Goal: Check status: Check status

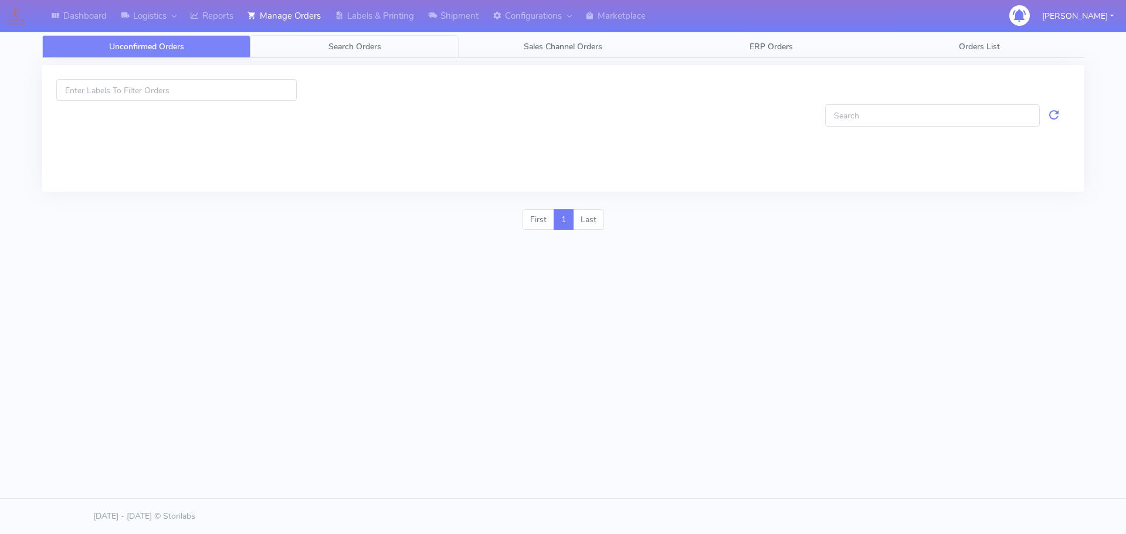
click at [410, 46] on link "Search Orders" at bounding box center [354, 46] width 208 height 23
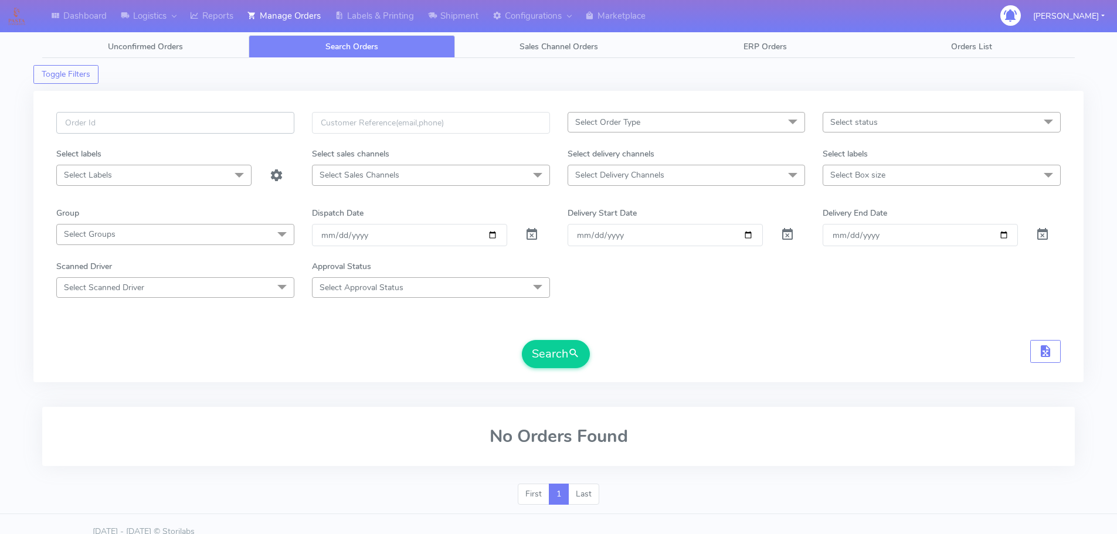
click at [287, 115] on input "text" at bounding box center [175, 123] width 238 height 22
paste input "1619504B"
type input "1619504B"
click at [528, 232] on span at bounding box center [532, 237] width 14 height 11
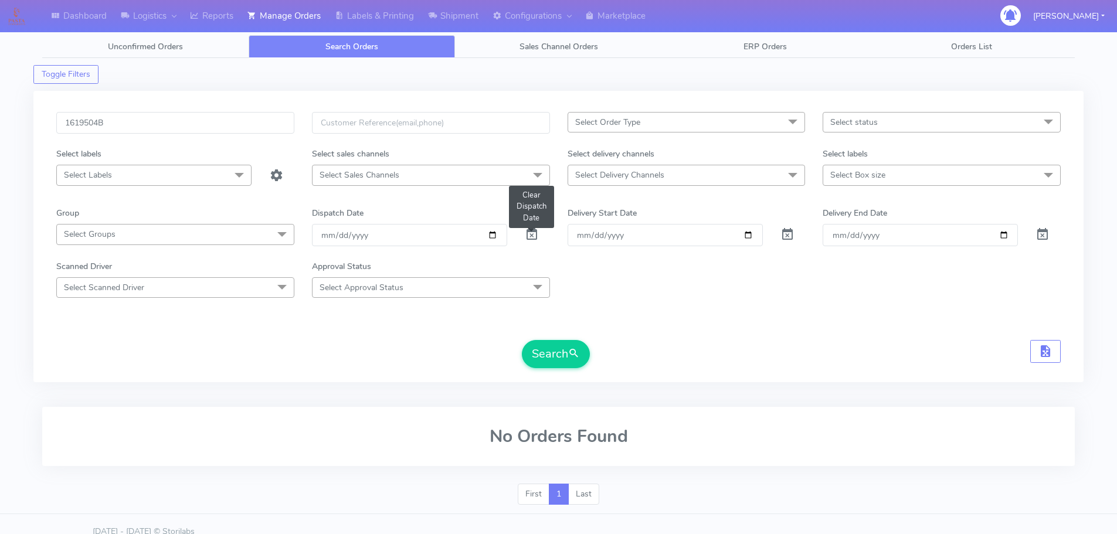
click at [528, 232] on span at bounding box center [532, 237] width 14 height 11
click at [565, 368] on button "Search" at bounding box center [556, 354] width 68 height 28
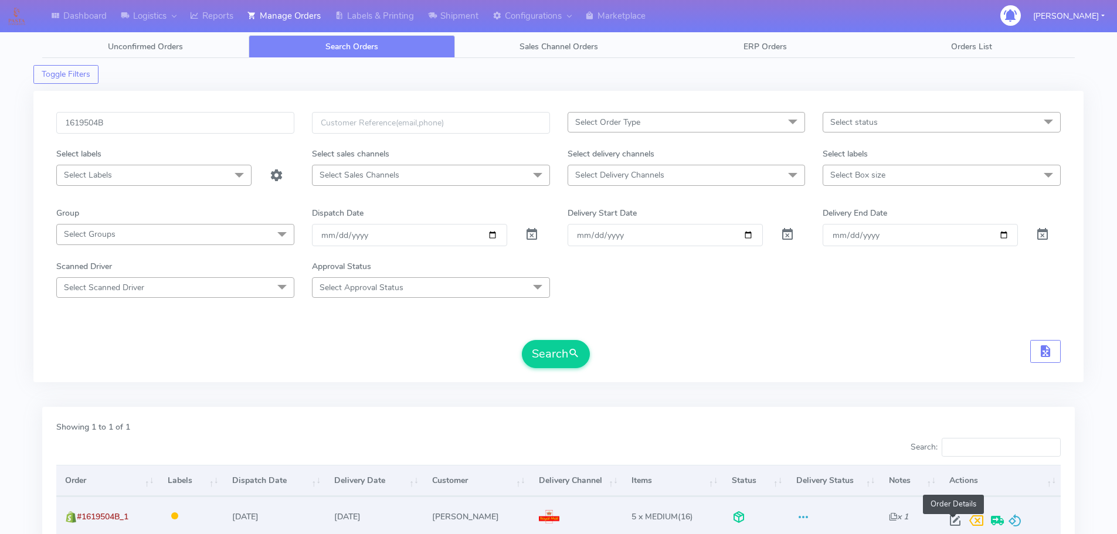
click at [956, 518] on span at bounding box center [954, 523] width 21 height 11
select select "3"
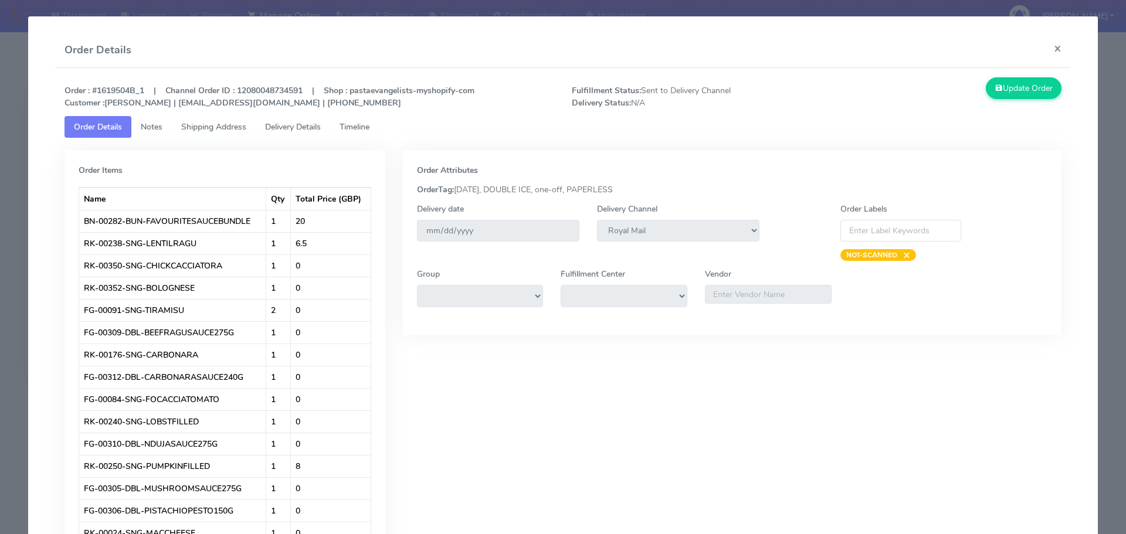
click at [364, 125] on span "Timeline" at bounding box center [354, 126] width 30 height 11
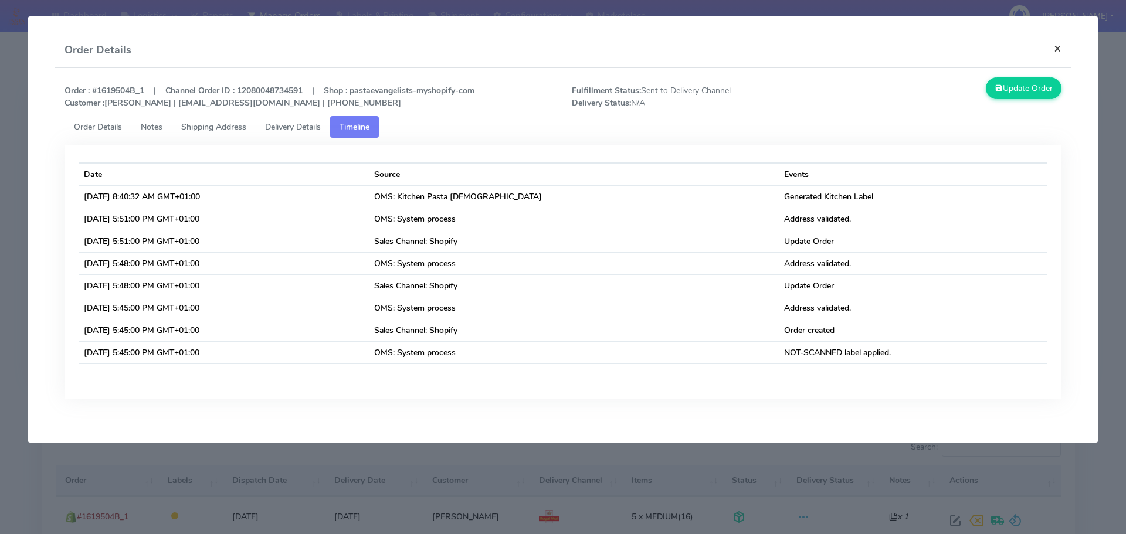
click at [1066, 49] on button "×" at bounding box center [1057, 48] width 26 height 31
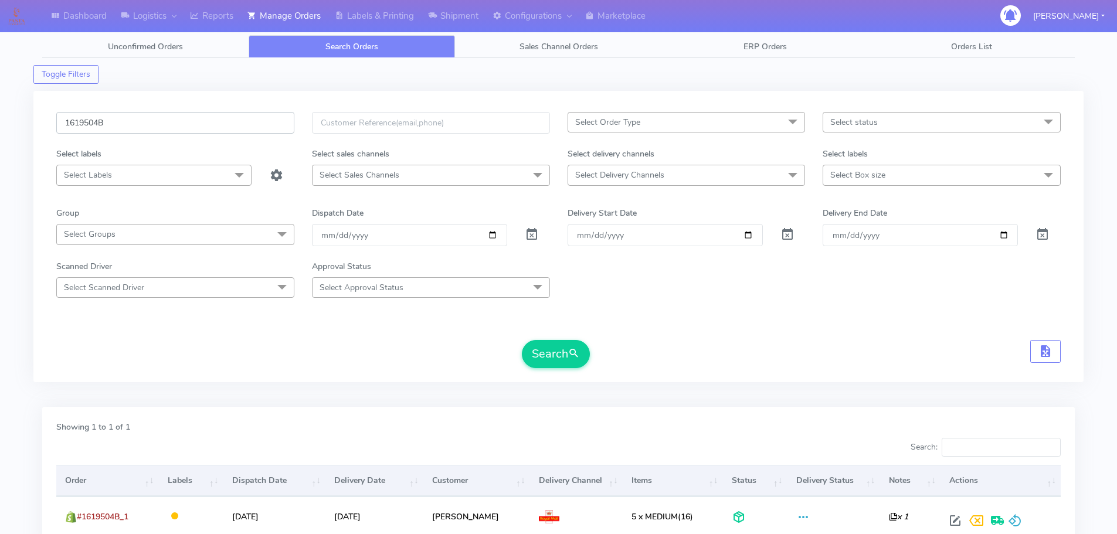
click at [112, 121] on input "1619504B" at bounding box center [175, 123] width 238 height 22
click at [98, 126] on input "1619504B" at bounding box center [175, 123] width 238 height 22
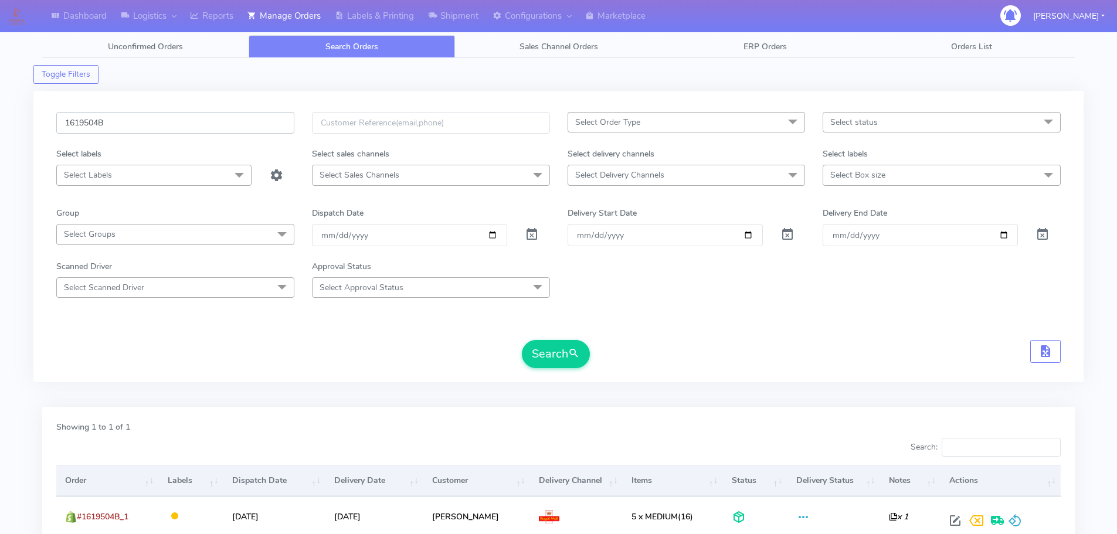
click at [98, 126] on input "1619504B" at bounding box center [175, 123] width 238 height 22
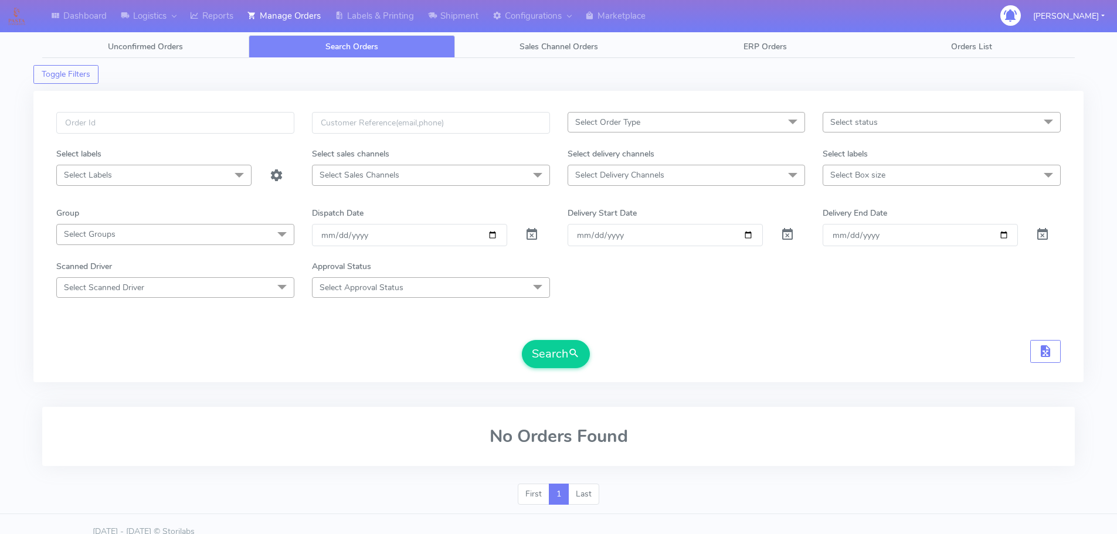
click at [253, 135] on div at bounding box center [175, 130] width 256 height 36
click at [255, 127] on input "text" at bounding box center [175, 123] width 238 height 22
paste input "1623195"
type input "1623195"
click at [534, 232] on span at bounding box center [532, 237] width 14 height 11
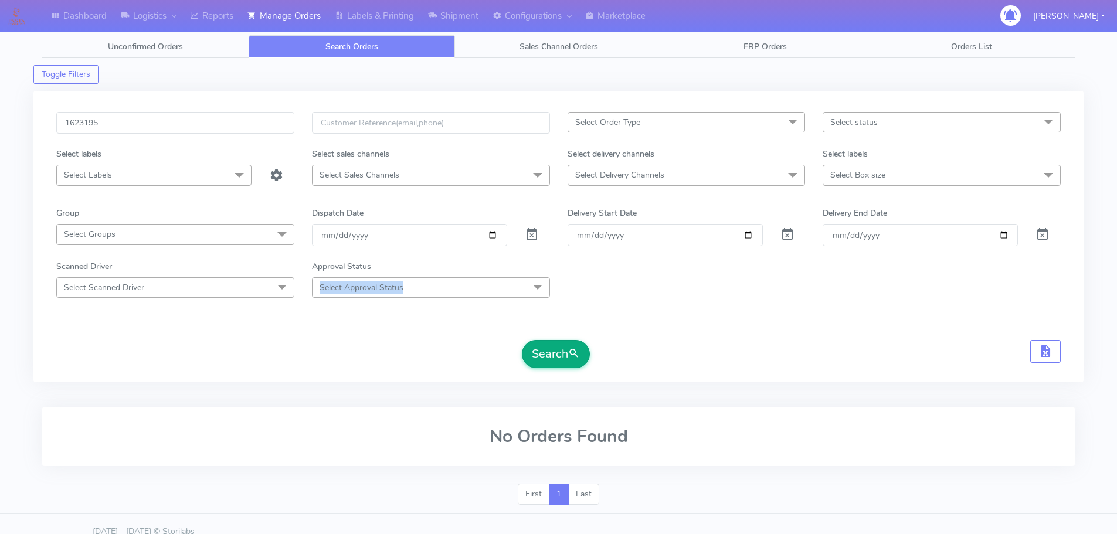
drag, startPoint x: 556, startPoint y: 301, endPoint x: 567, endPoint y: 340, distance: 41.0
click at [567, 340] on form "1623195 Select Order Type Select All MEALS ATAVI One Off Pasta Club Gift Kit Ev…" at bounding box center [558, 240] width 1004 height 256
click at [566, 342] on button "Search" at bounding box center [556, 354] width 68 height 28
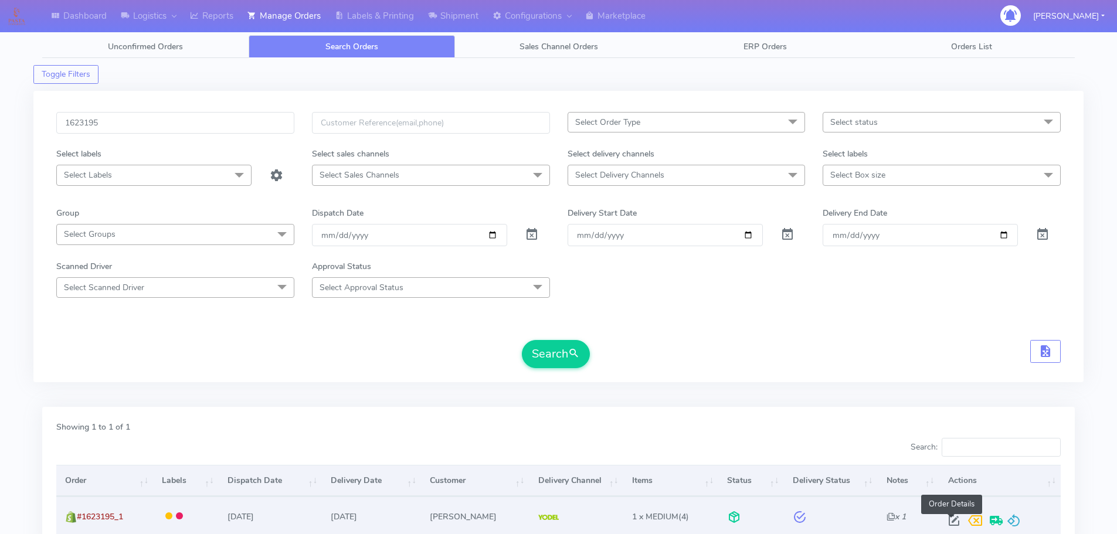
click at [956, 521] on span at bounding box center [953, 523] width 21 height 11
select select "5"
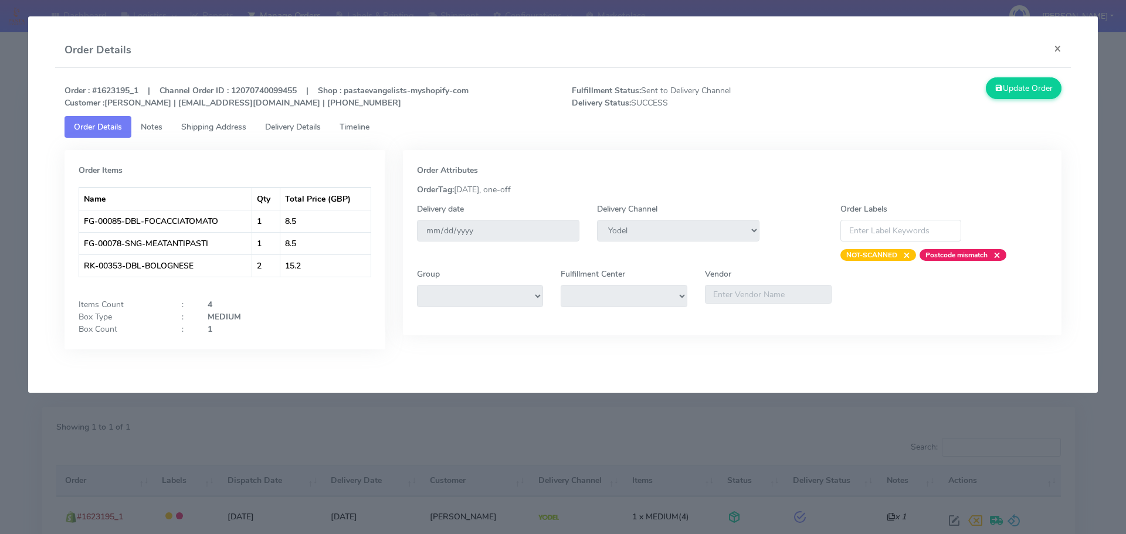
click at [369, 125] on span "Timeline" at bounding box center [354, 126] width 30 height 11
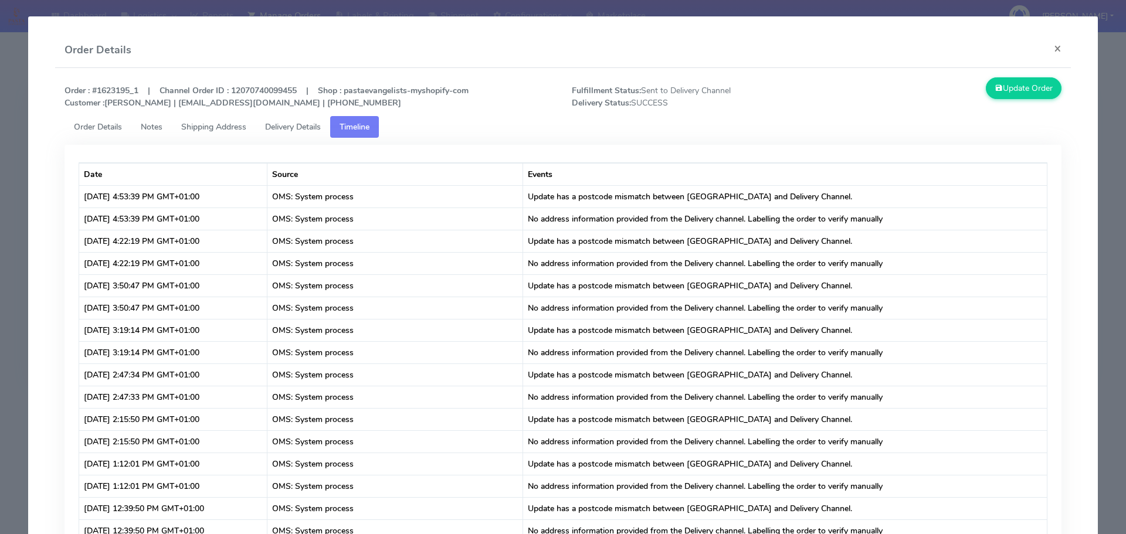
click at [214, 125] on span "Shipping Address" at bounding box center [213, 126] width 65 height 11
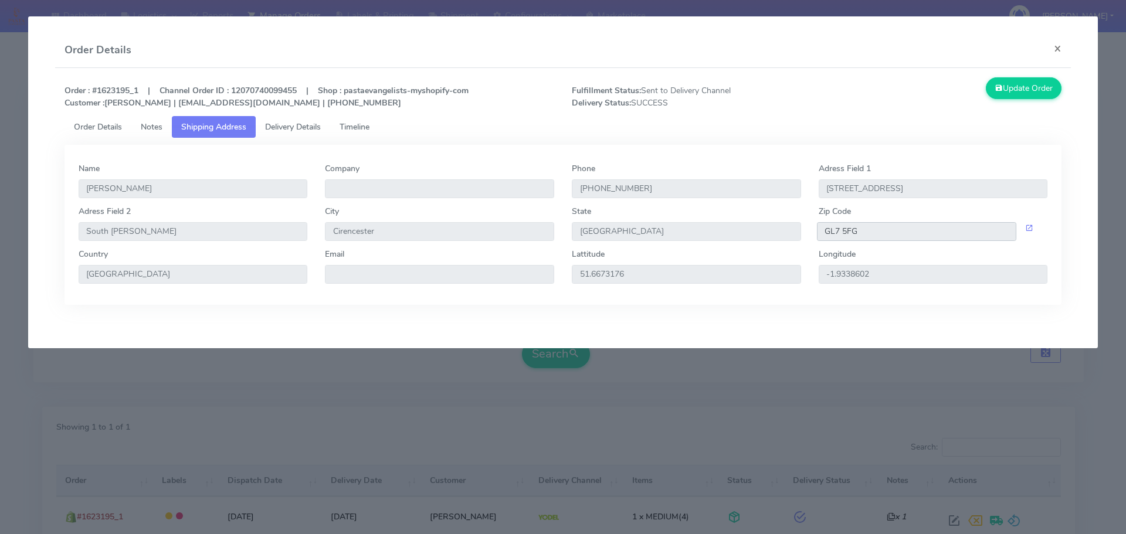
drag, startPoint x: 866, startPoint y: 226, endPoint x: 812, endPoint y: 234, distance: 54.5
click at [812, 234] on div "GL7 5FG" at bounding box center [933, 231] width 247 height 19
click at [284, 135] on link "Delivery Details" at bounding box center [293, 127] width 74 height 22
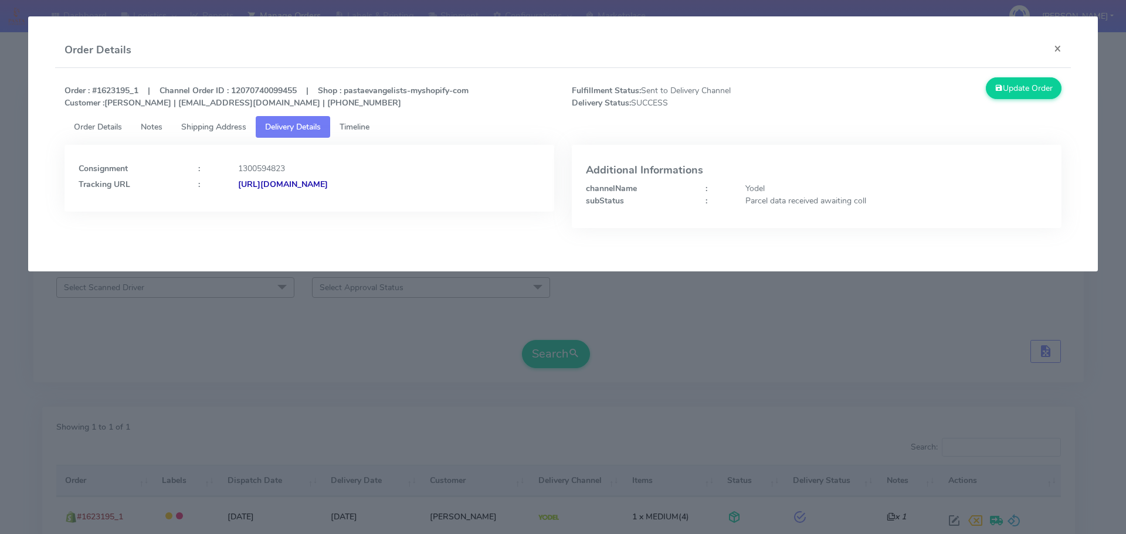
click at [328, 189] on strong "[URL][DOMAIN_NAME]" at bounding box center [283, 184] width 90 height 11
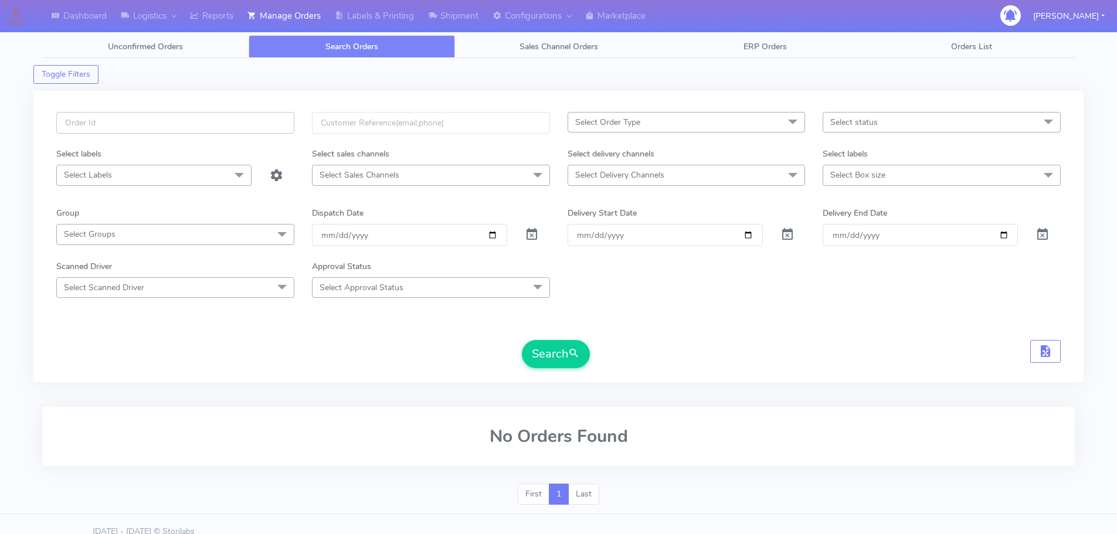
click at [271, 120] on input "text" at bounding box center [175, 123] width 238 height 22
paste input "1624337"
type input "1624337"
click at [532, 233] on span at bounding box center [532, 237] width 14 height 11
click at [572, 350] on span "submit" at bounding box center [574, 354] width 12 height 16
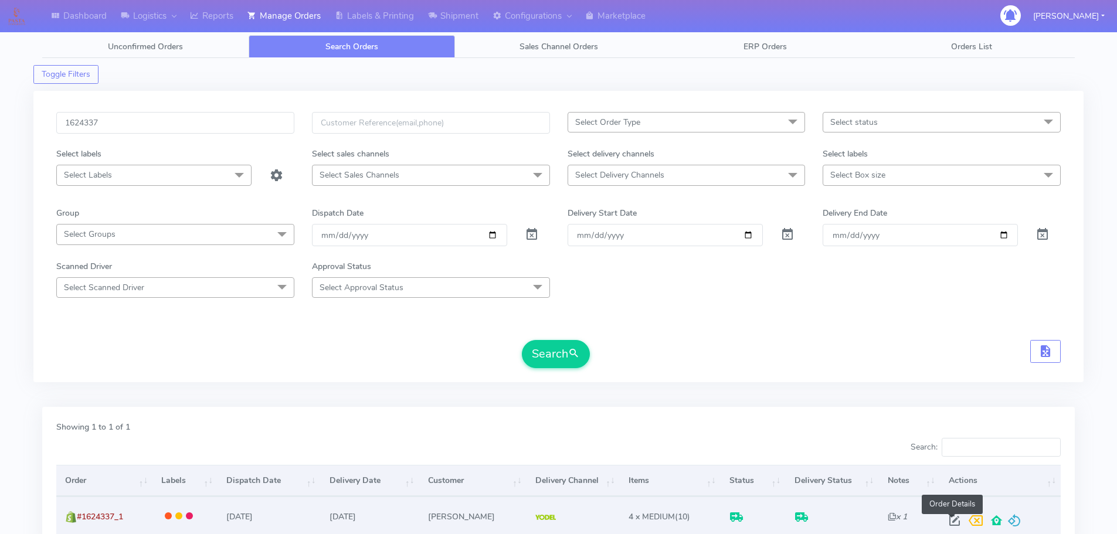
click at [951, 518] on span at bounding box center [954, 523] width 21 height 11
select select "5"
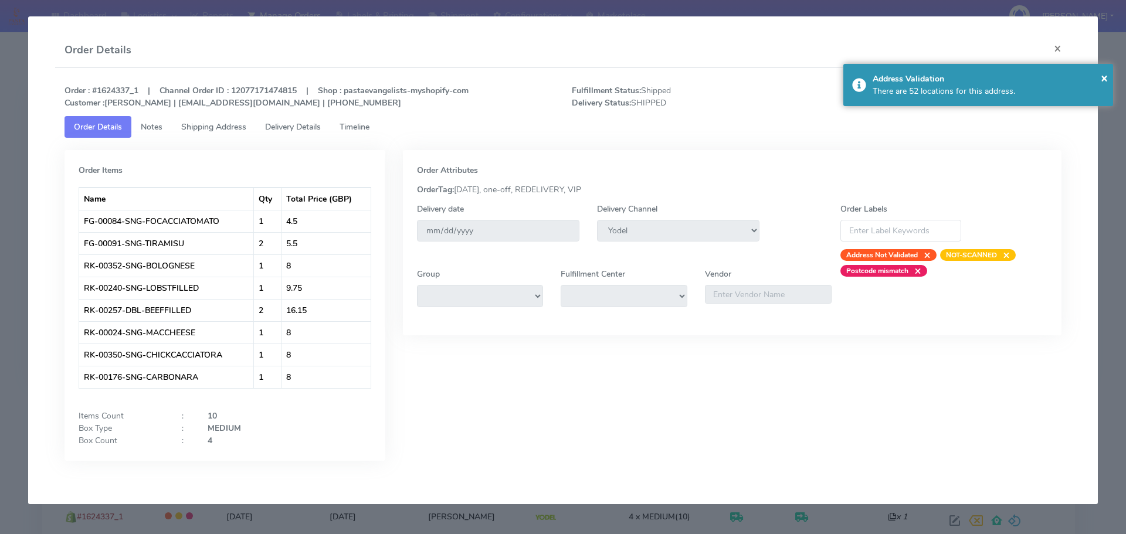
click at [301, 128] on span "Delivery Details" at bounding box center [293, 126] width 56 height 11
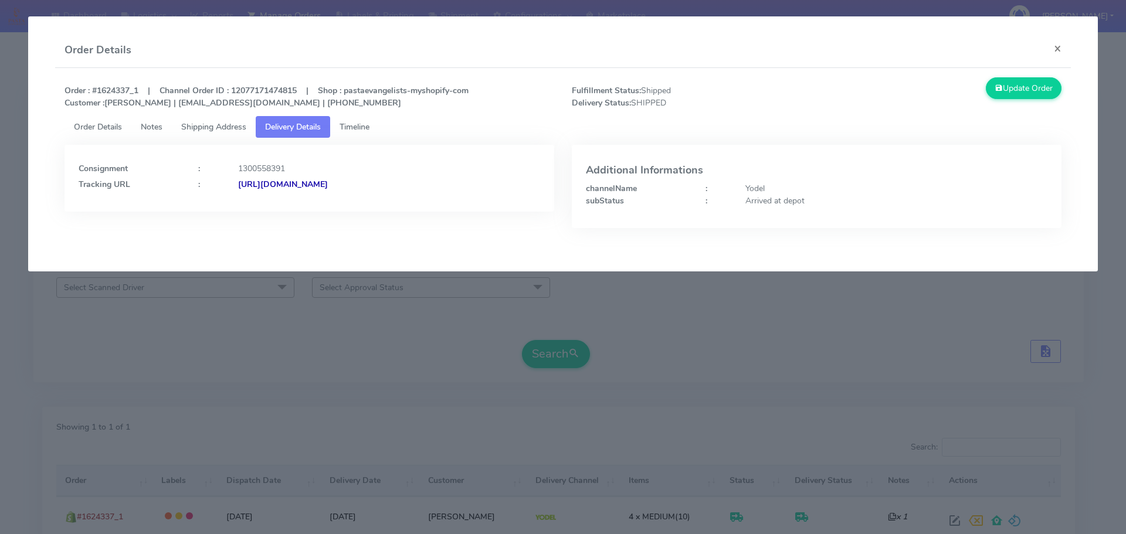
click at [379, 125] on link "Timeline" at bounding box center [354, 127] width 49 height 22
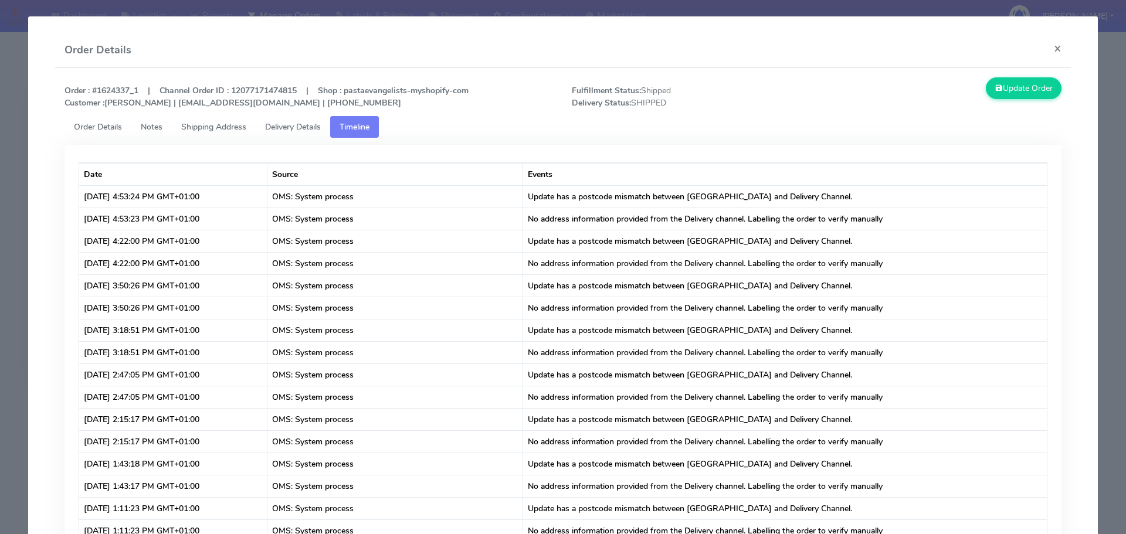
click at [289, 126] on span "Delivery Details" at bounding box center [293, 126] width 56 height 11
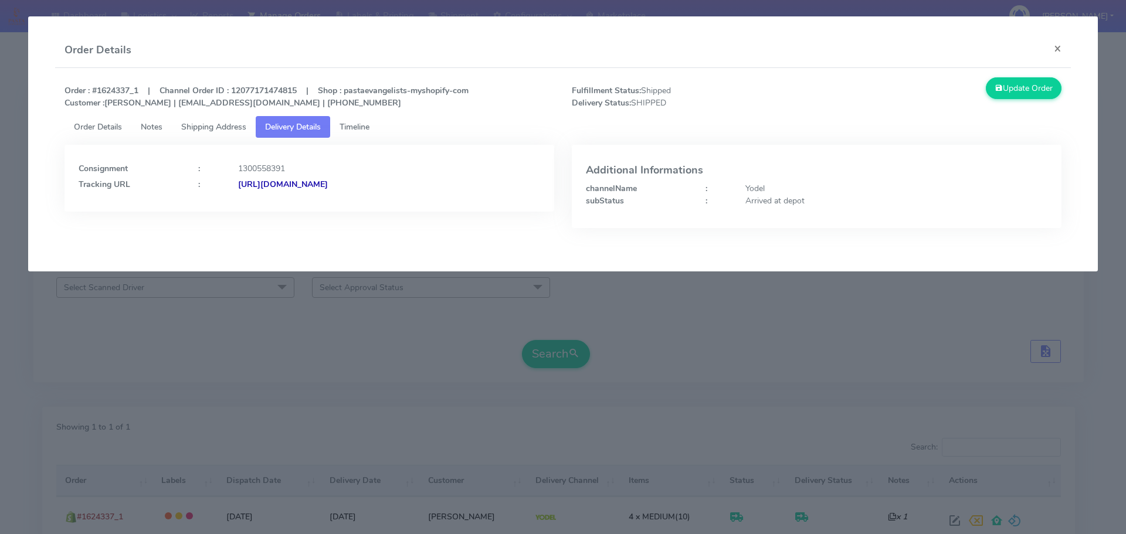
click at [246, 126] on span "Shipping Address" at bounding box center [213, 126] width 65 height 11
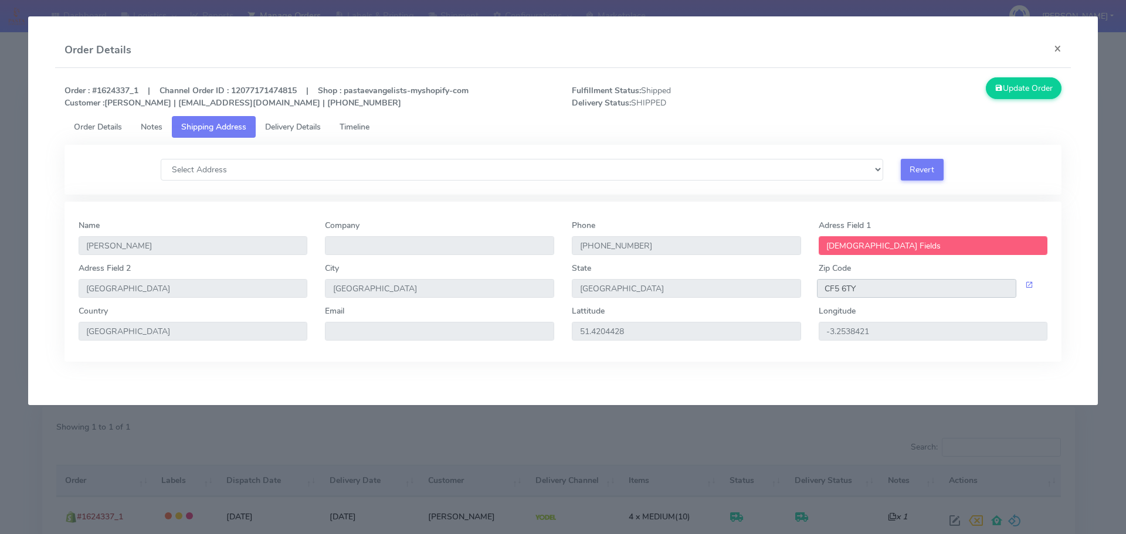
drag, startPoint x: 859, startPoint y: 288, endPoint x: 792, endPoint y: 291, distance: 66.9
click at [792, 291] on div "Adress Field 2 46 Village Farm City Cardiff State Wales Zip Code CF5 6TY" at bounding box center [563, 283] width 987 height 43
click at [321, 128] on span "Delivery Details" at bounding box center [293, 126] width 56 height 11
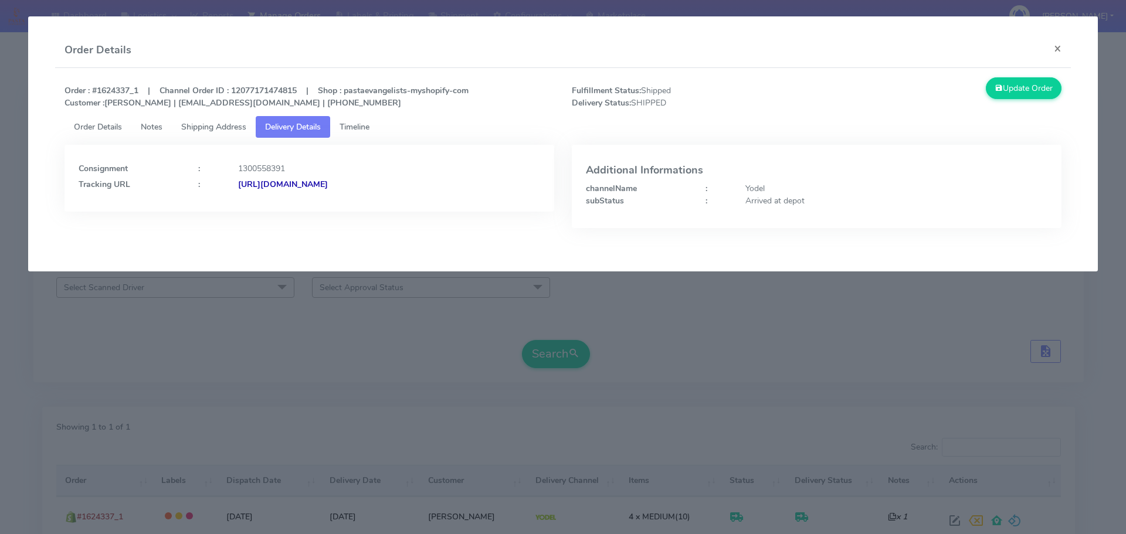
click at [328, 184] on strong "https://www.yodel.co.uk/tracking/JJD0002249960898393" at bounding box center [283, 184] width 90 height 11
